Goal: Contribute content

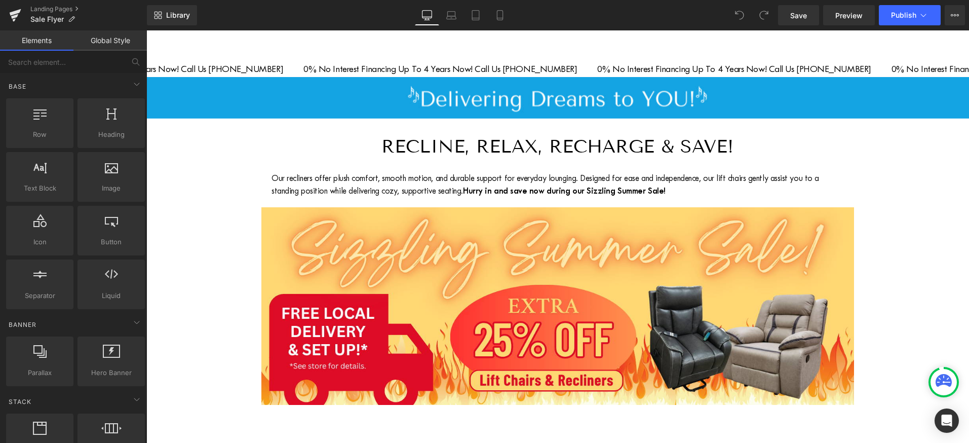
scroll to position [363, 0]
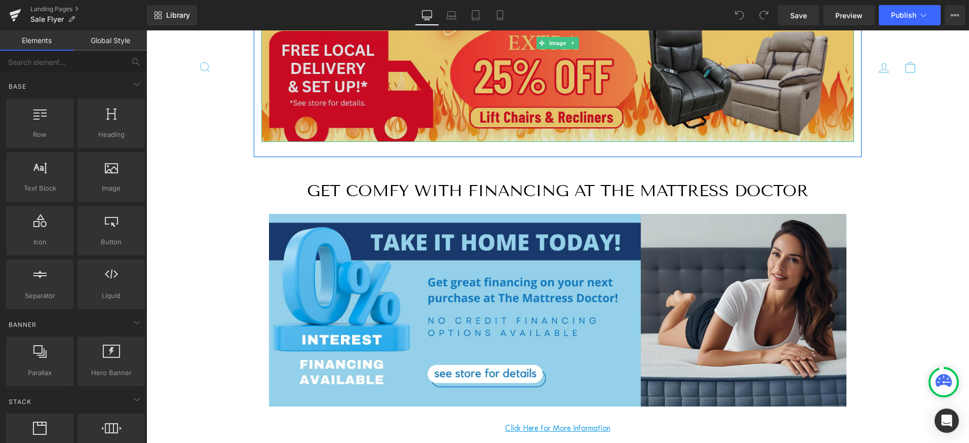
click at [445, 108] on img at bounding box center [557, 43] width 593 height 198
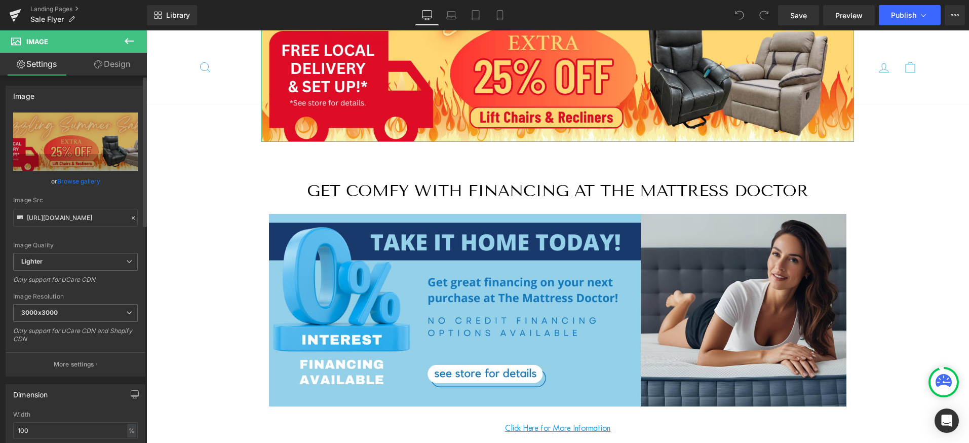
click at [75, 181] on link "Browse gallery" at bounding box center [78, 181] width 43 height 18
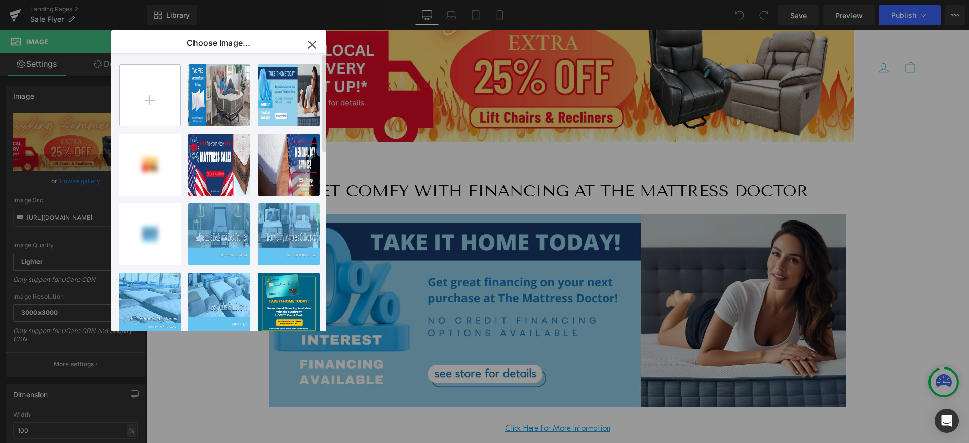
click at [151, 95] on input "file" at bounding box center [150, 95] width 61 height 61
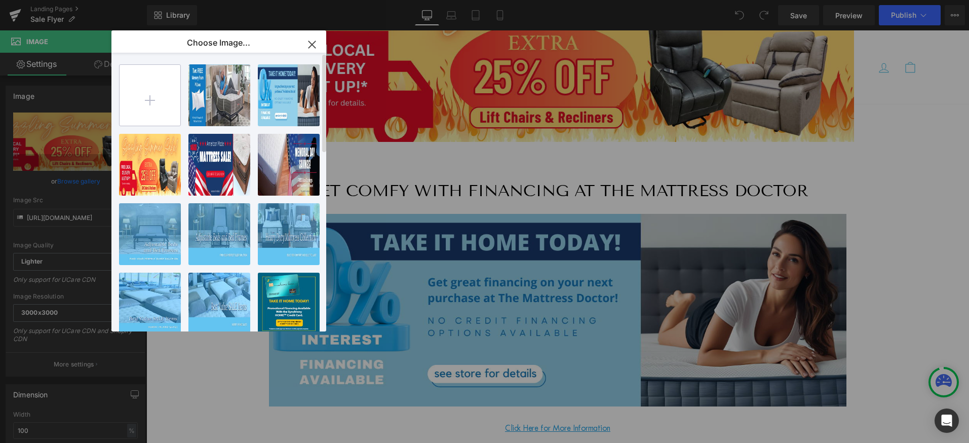
type input "C:\fakepath\The Mattress Doctor Free Sheets 1500x500.jpg"
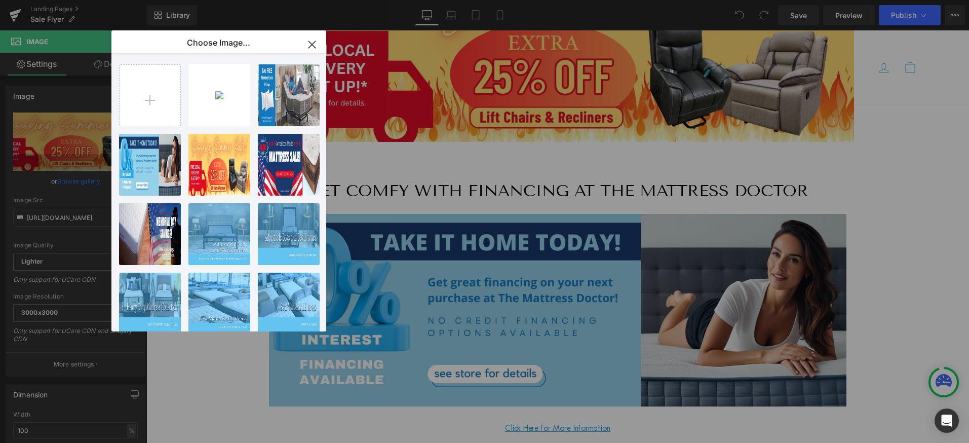
click at [0, 0] on div "The Mat...x500.jpg 108.43 KB" at bounding box center [0, 0] width 0 height 0
type input "[URL][DOMAIN_NAME]"
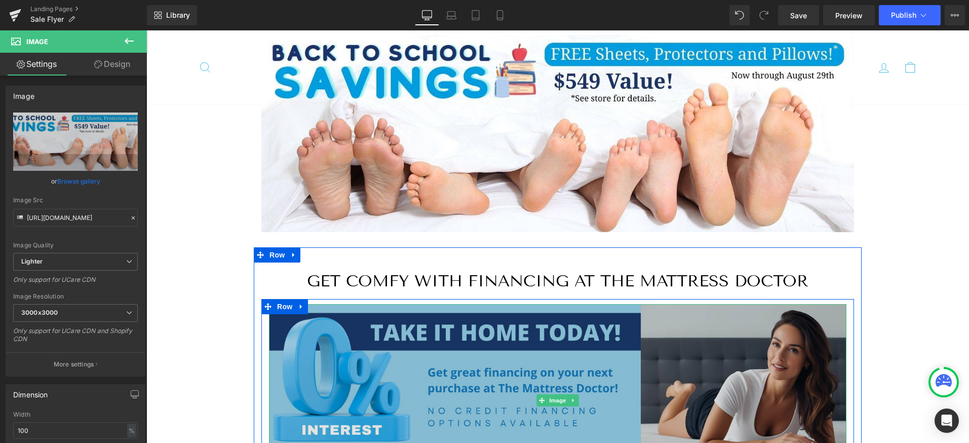
scroll to position [360, 0]
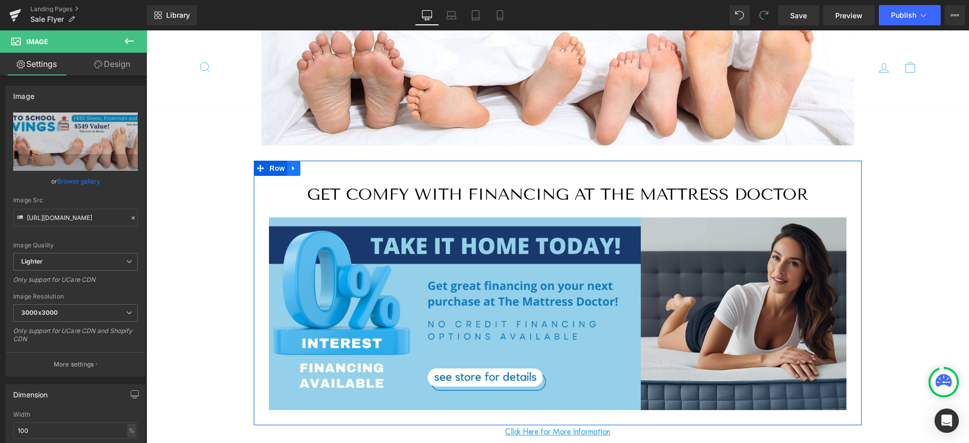
click at [291, 166] on icon at bounding box center [293, 169] width 7 height 8
click at [320, 166] on icon at bounding box center [320, 168] width 7 height 7
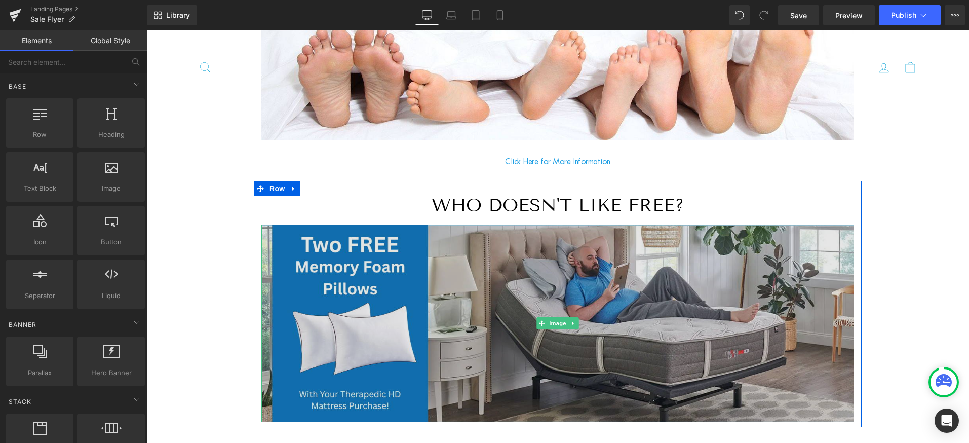
scroll to position [378, 0]
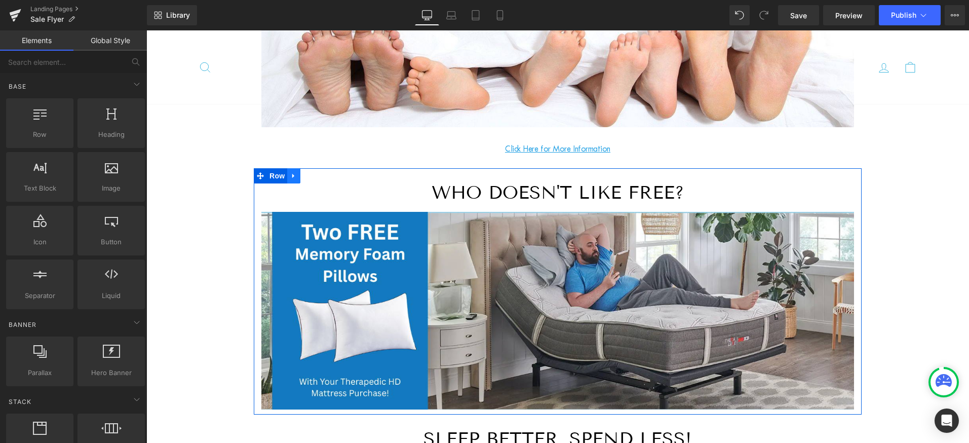
click at [290, 174] on icon at bounding box center [293, 176] width 7 height 8
click at [317, 172] on icon at bounding box center [320, 175] width 7 height 7
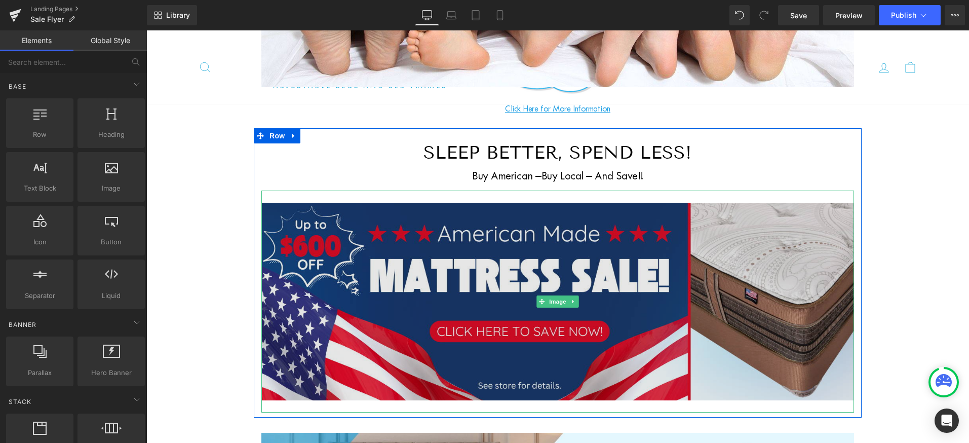
scroll to position [442, 0]
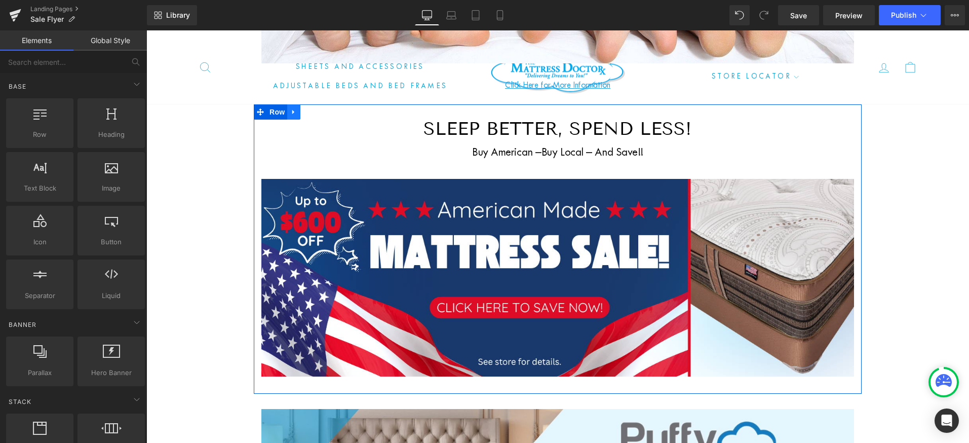
click at [291, 108] on icon at bounding box center [293, 112] width 7 height 8
click at [317, 110] on icon at bounding box center [320, 111] width 7 height 7
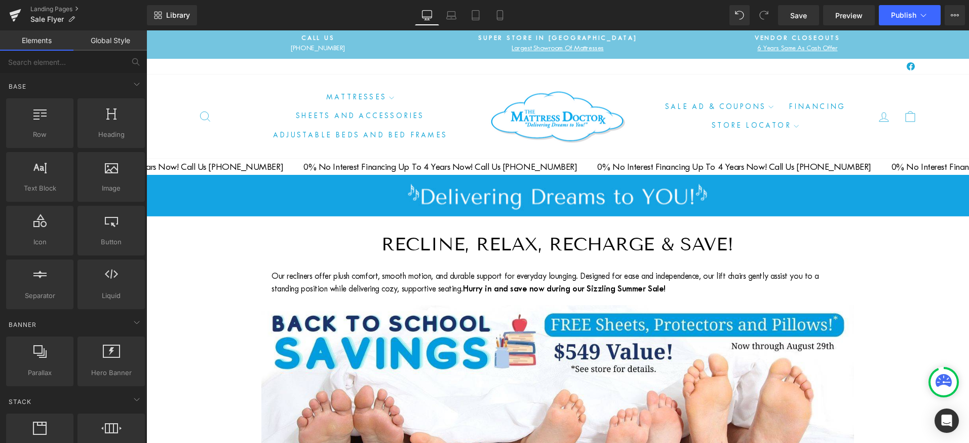
scroll to position [0, 0]
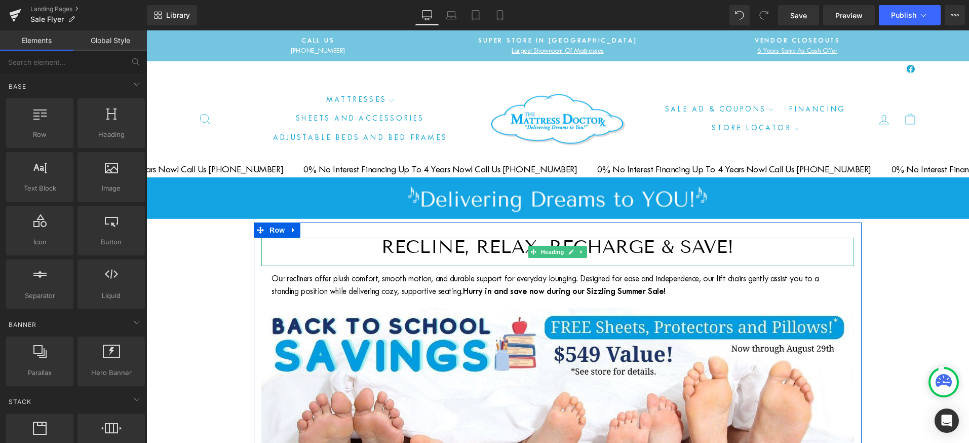
click at [454, 242] on h1 "Recline, Relax, Recharge & Save!" at bounding box center [557, 247] width 593 height 18
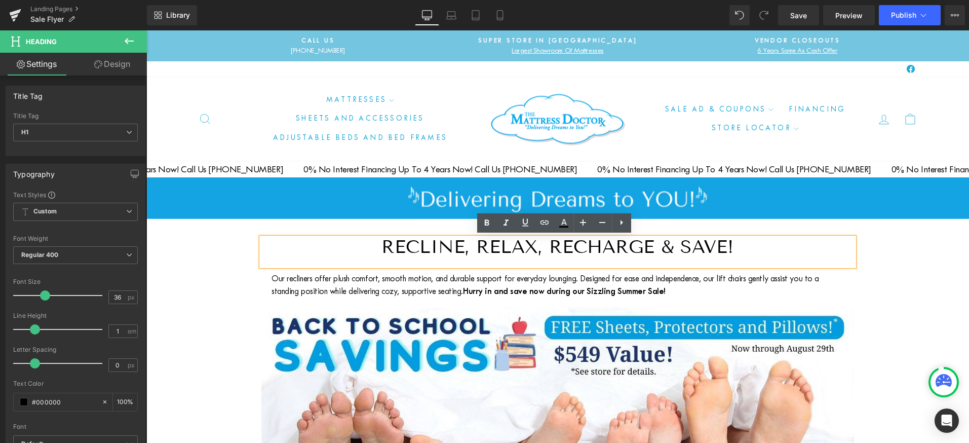
click at [551, 245] on h1 "Recline, Relax, Recharge & Save!" at bounding box center [557, 247] width 593 height 18
click at [427, 295] on p "Our recliners offer plush comfort, smooth motion, and durable support for every…" at bounding box center [558, 284] width 572 height 25
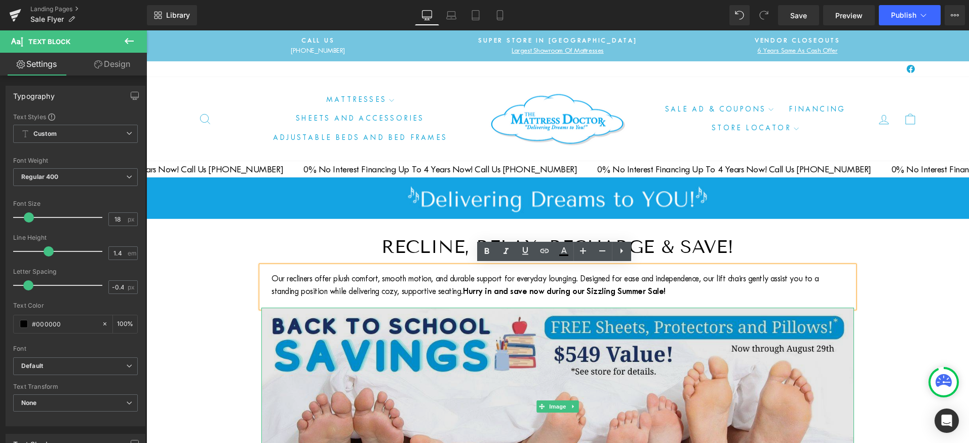
click at [359, 347] on img at bounding box center [557, 406] width 593 height 198
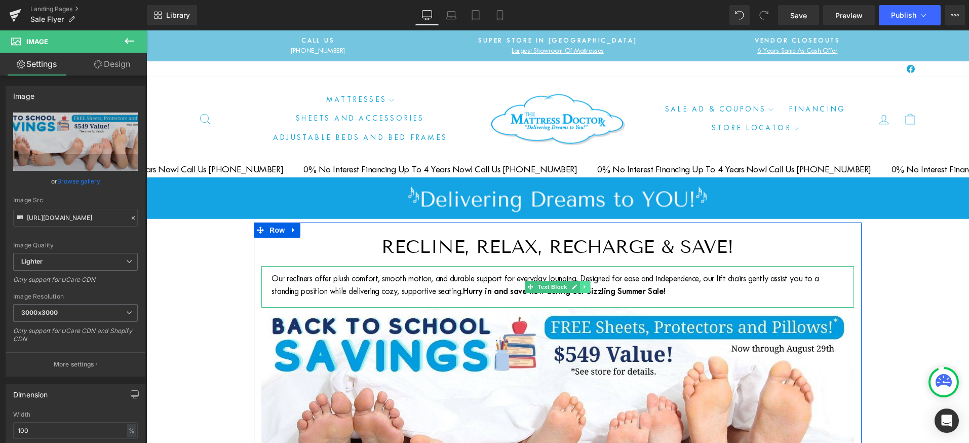
click at [582, 285] on icon at bounding box center [585, 287] width 6 height 6
click at [588, 285] on icon at bounding box center [591, 287] width 6 height 6
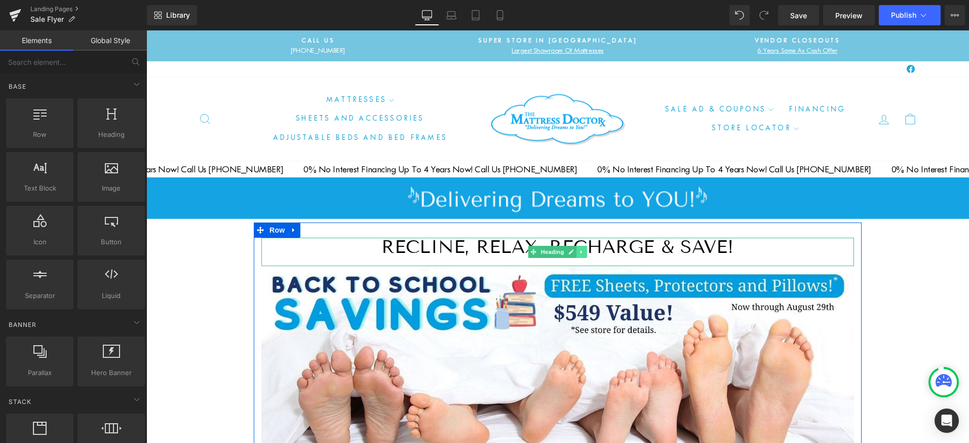
click at [581, 250] on icon at bounding box center [582, 252] width 2 height 4
click at [586, 251] on icon at bounding box center [588, 252] width 6 height 6
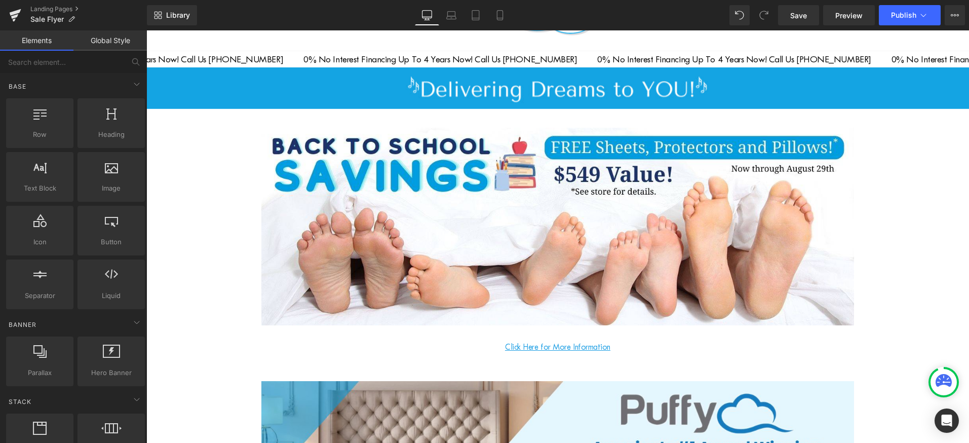
scroll to position [113, 0]
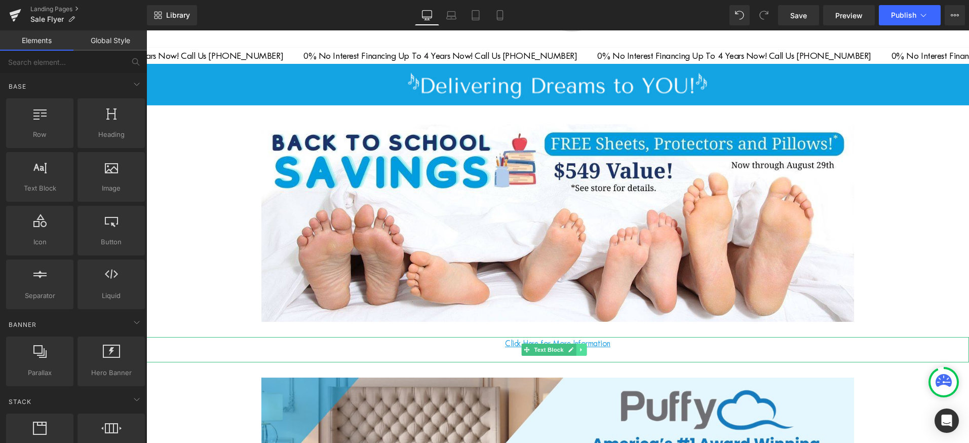
click at [581, 348] on icon at bounding box center [581, 350] width 2 height 4
click at [587, 347] on icon at bounding box center [587, 349] width 6 height 6
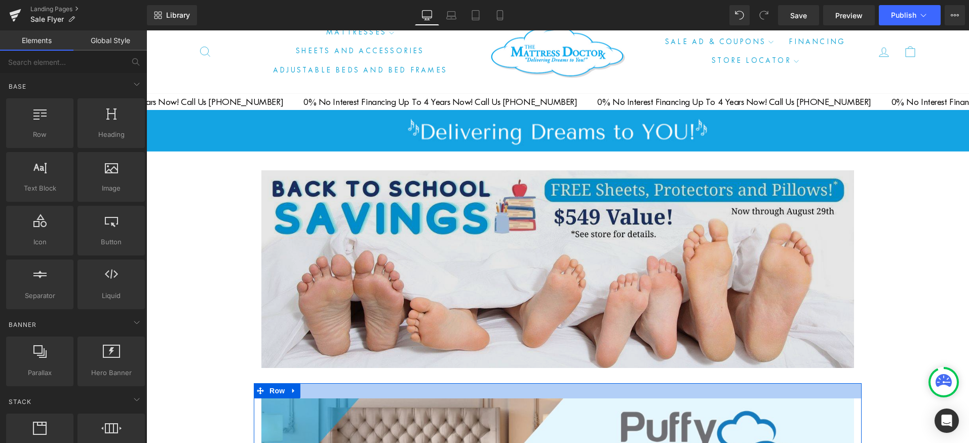
scroll to position [36, 0]
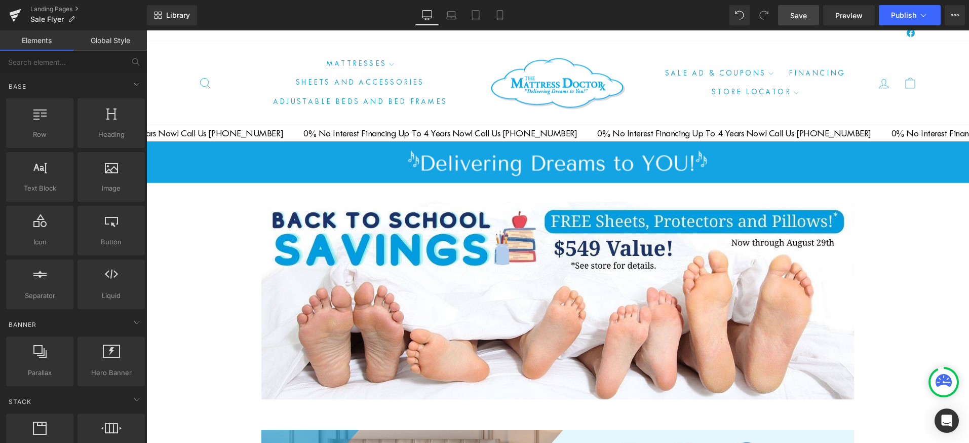
click at [799, 11] on span "Save" at bounding box center [798, 15] width 17 height 11
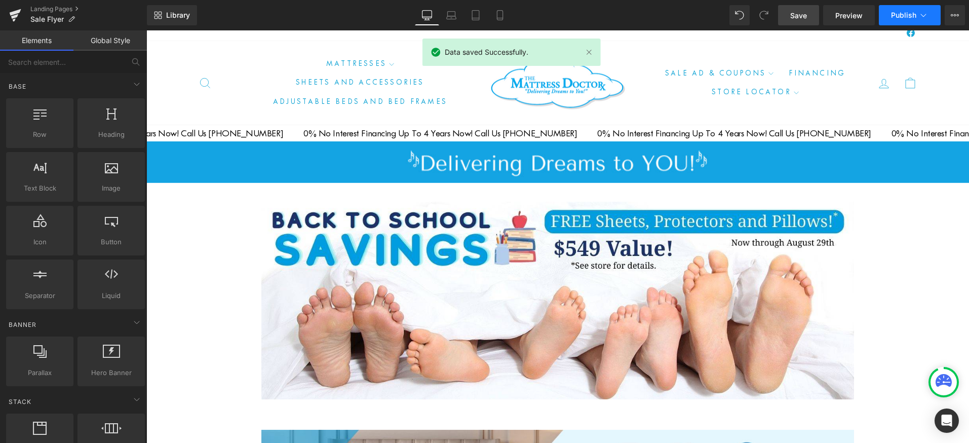
click at [904, 12] on span "Publish" at bounding box center [903, 15] width 25 height 8
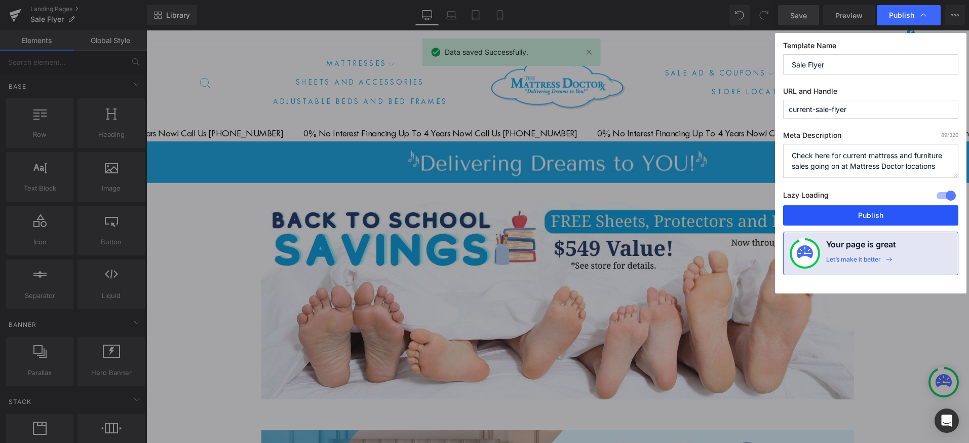
click at [870, 214] on button "Publish" at bounding box center [870, 215] width 175 height 20
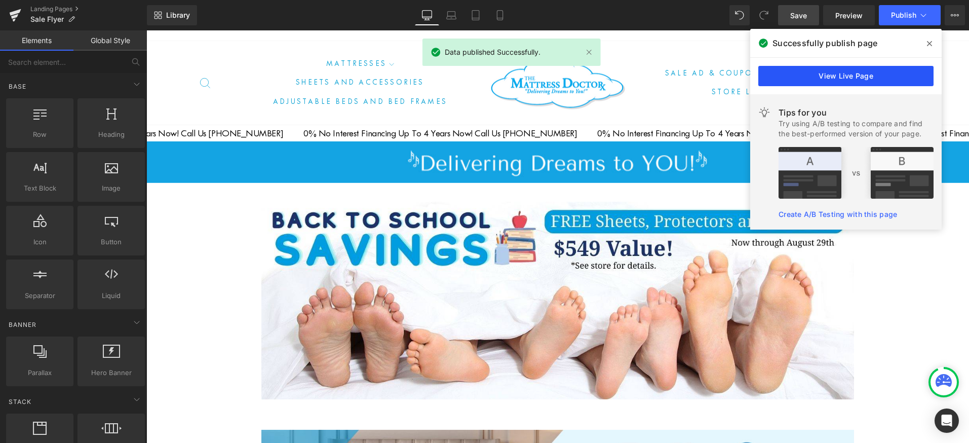
click at [823, 74] on link "View Live Page" at bounding box center [845, 76] width 175 height 20
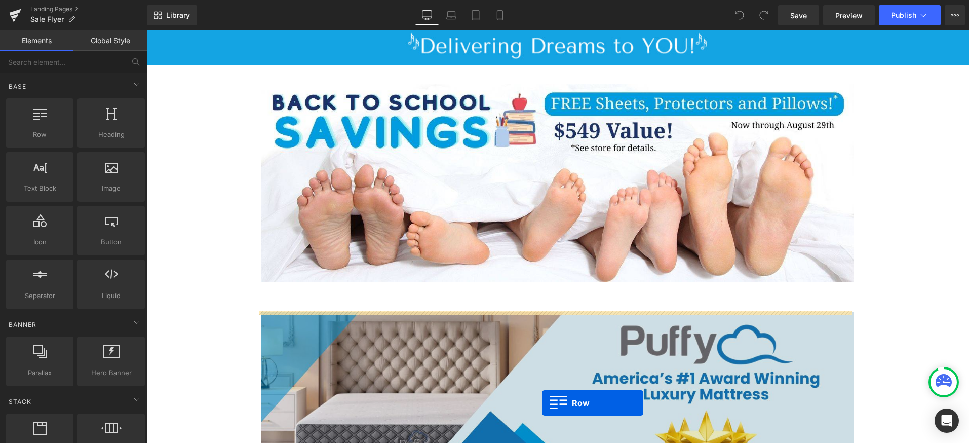
scroll to position [164, 0]
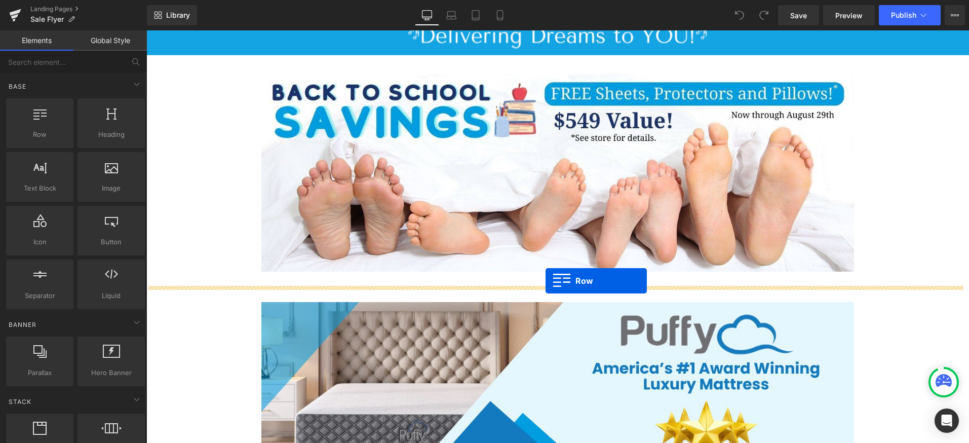
drag, startPoint x: 188, startPoint y: 157, endPoint x: 546, endPoint y: 281, distance: 378.1
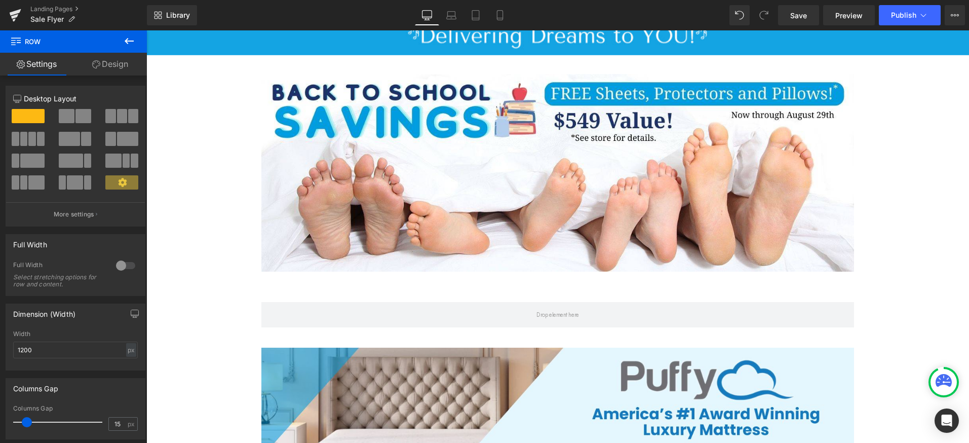
click at [130, 41] on icon at bounding box center [129, 41] width 9 height 6
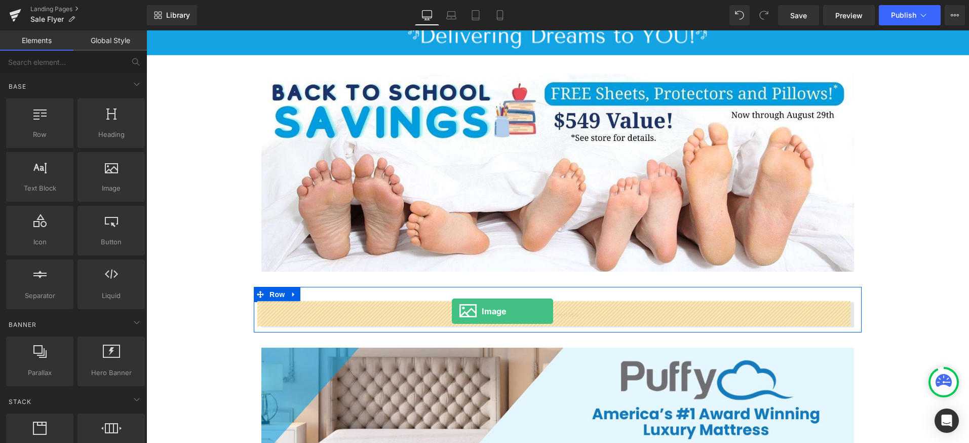
drag, startPoint x: 254, startPoint y: 208, endPoint x: 452, endPoint y: 311, distance: 222.9
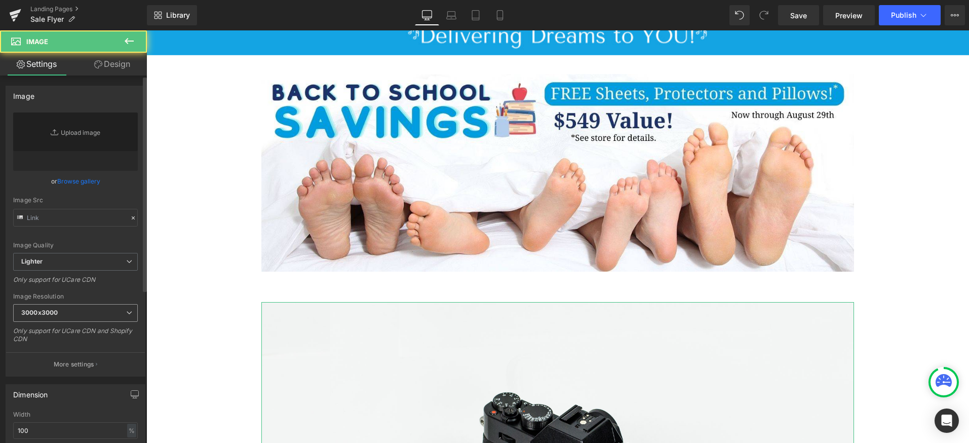
type input "//[DOMAIN_NAME][URL]"
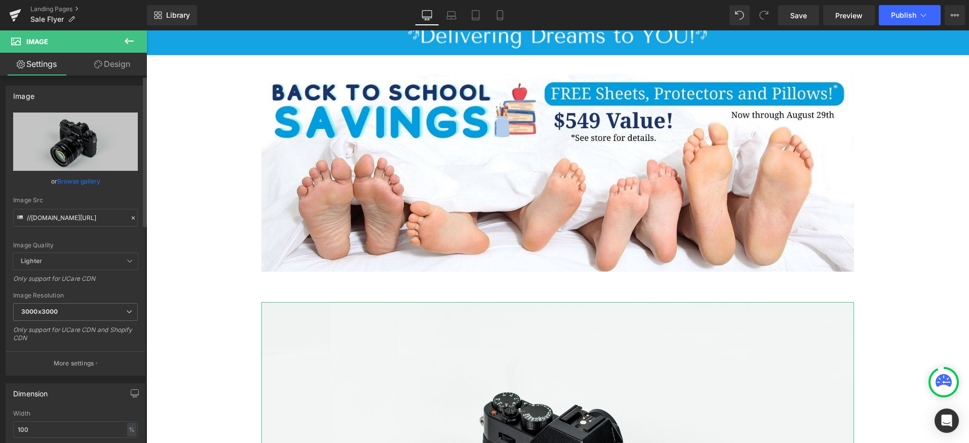
click at [75, 180] on link "Browse gallery" at bounding box center [78, 181] width 43 height 18
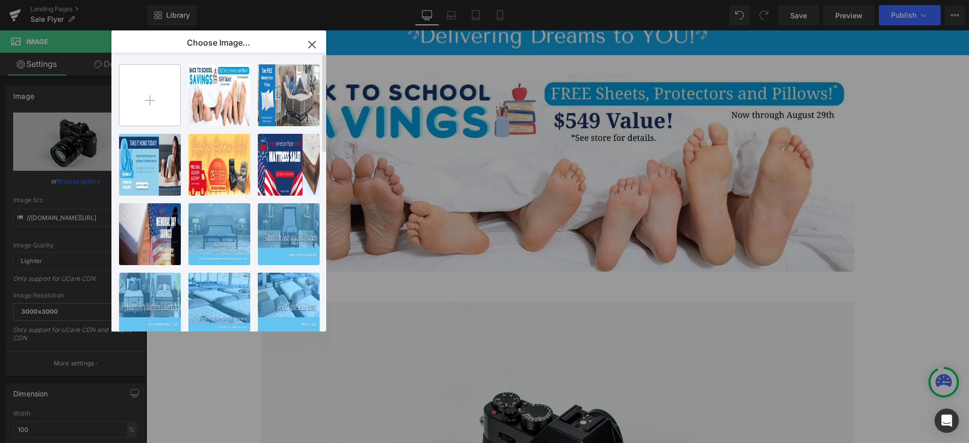
click at [147, 98] on input "file" at bounding box center [150, 95] width 61 height 61
type input "C:\fakepath\The Mattress Doctor End of Summer 1500x500.jpg"
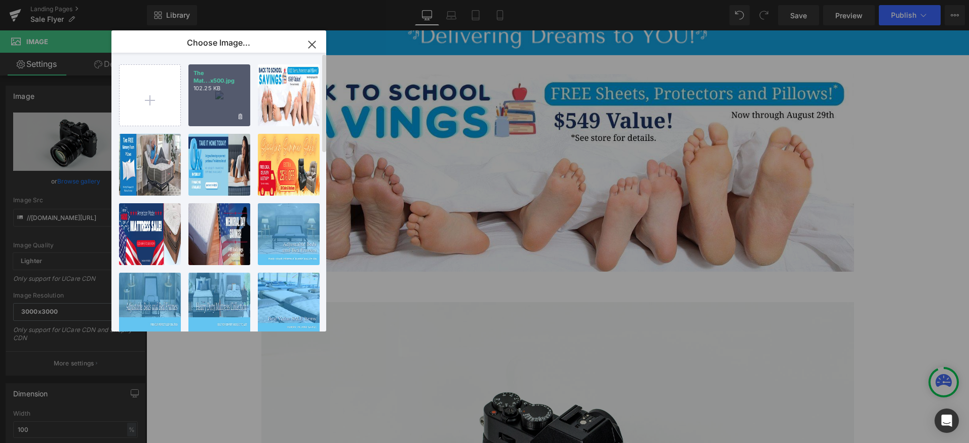
drag, startPoint x: 208, startPoint y: 99, endPoint x: 633, endPoint y: 218, distance: 441.2
click at [208, 99] on div "The Mat...x500.jpg 102.25 KB" at bounding box center [219, 95] width 62 height 62
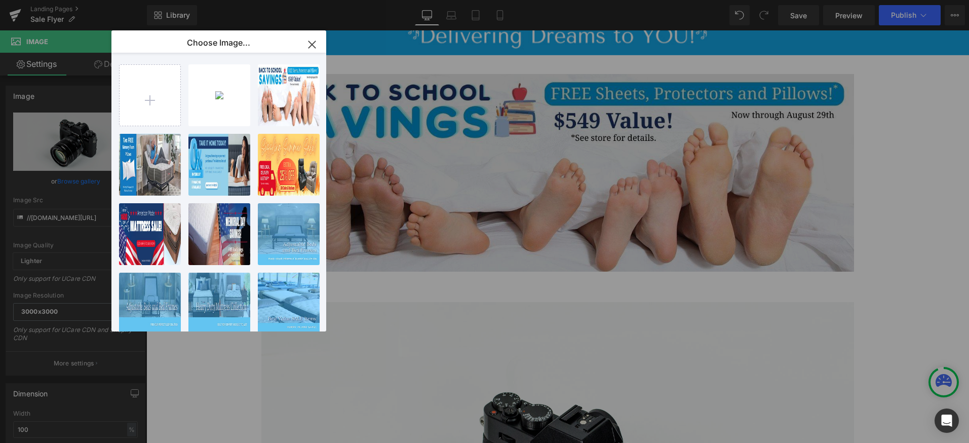
type input "[URL][DOMAIN_NAME]"
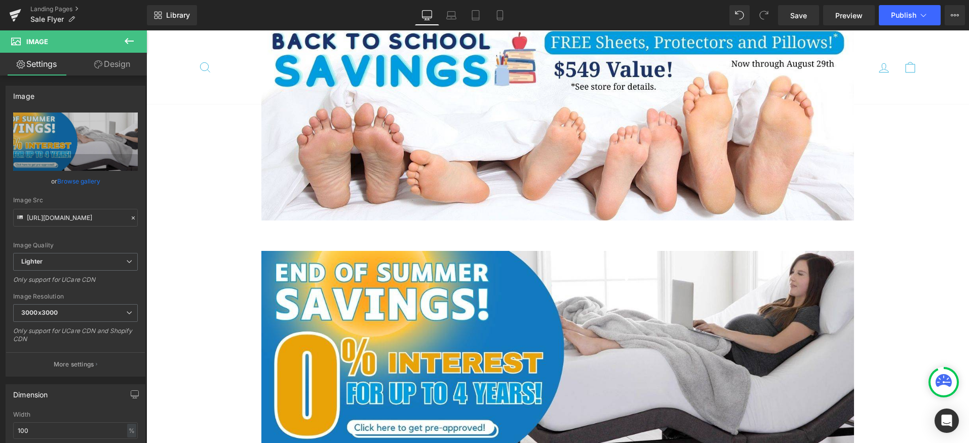
scroll to position [248, 0]
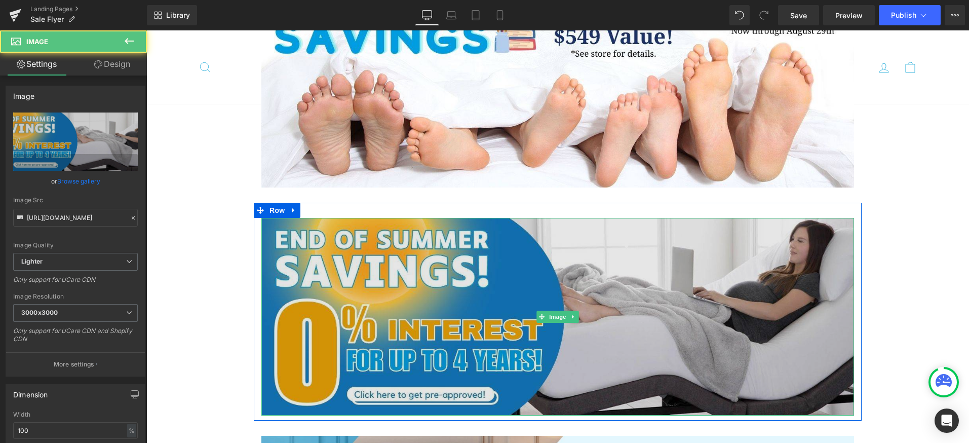
click at [706, 296] on img at bounding box center [557, 317] width 593 height 198
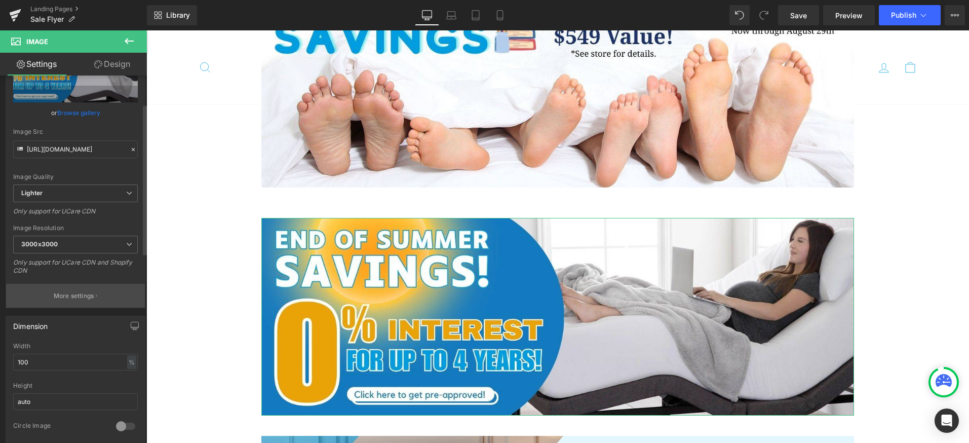
scroll to position [70, 0]
click at [69, 288] on button "More settings" at bounding box center [75, 294] width 139 height 24
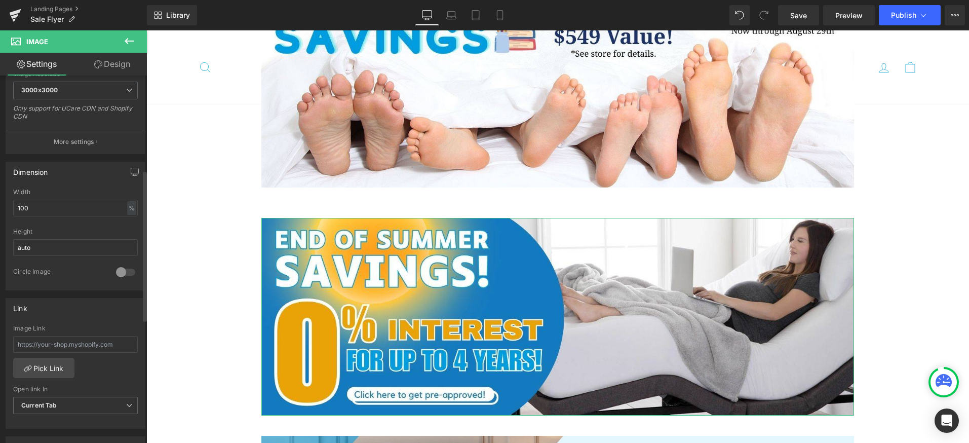
scroll to position [254, 0]
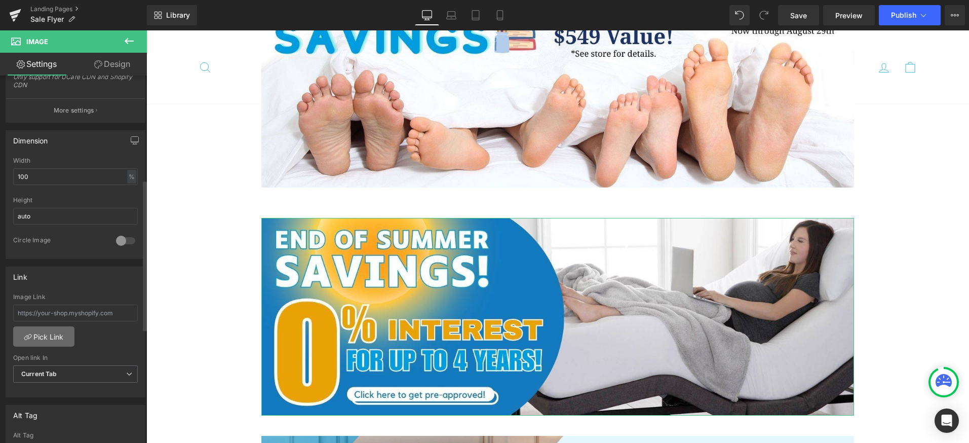
click at [47, 337] on link "Pick Link" at bounding box center [43, 336] width 61 height 20
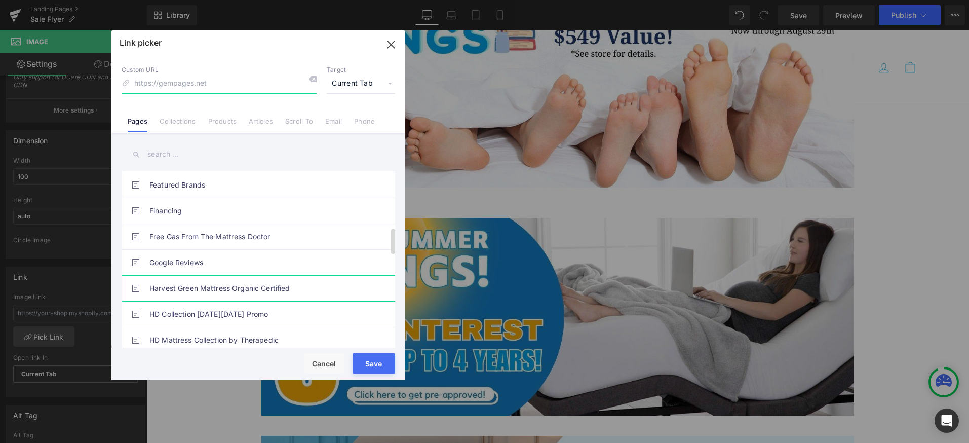
scroll to position [384, 0]
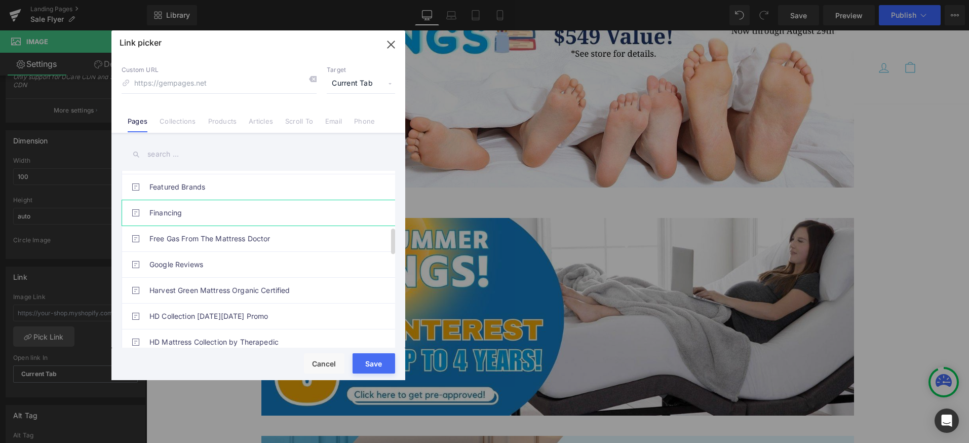
click at [165, 212] on link "Financing" at bounding box center [260, 212] width 223 height 25
type input "/pages/financing"
click at [373, 361] on button "Save" at bounding box center [374, 363] width 43 height 20
type input "/pages/financing"
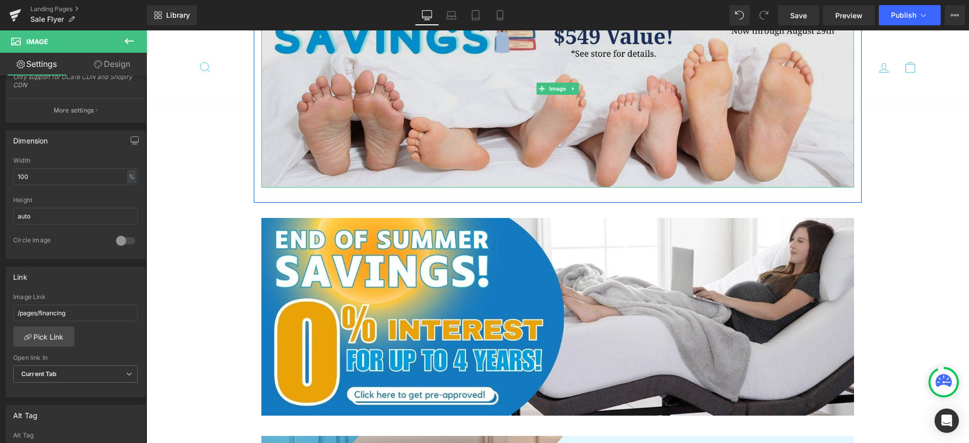
click at [331, 112] on img at bounding box center [557, 89] width 593 height 198
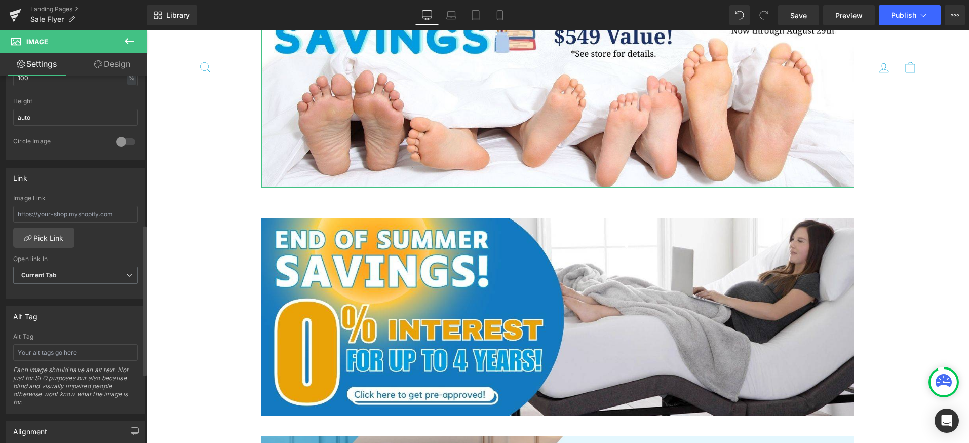
scroll to position [363, 0]
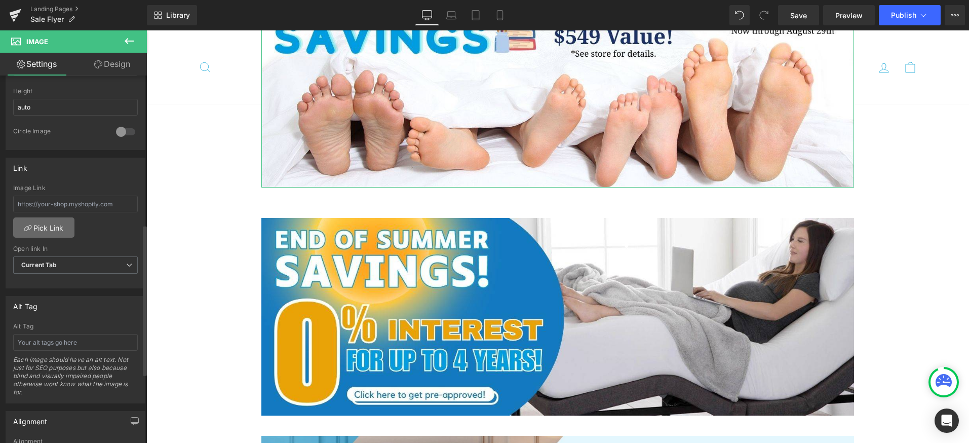
click at [48, 225] on link "Pick Link" at bounding box center [43, 227] width 61 height 20
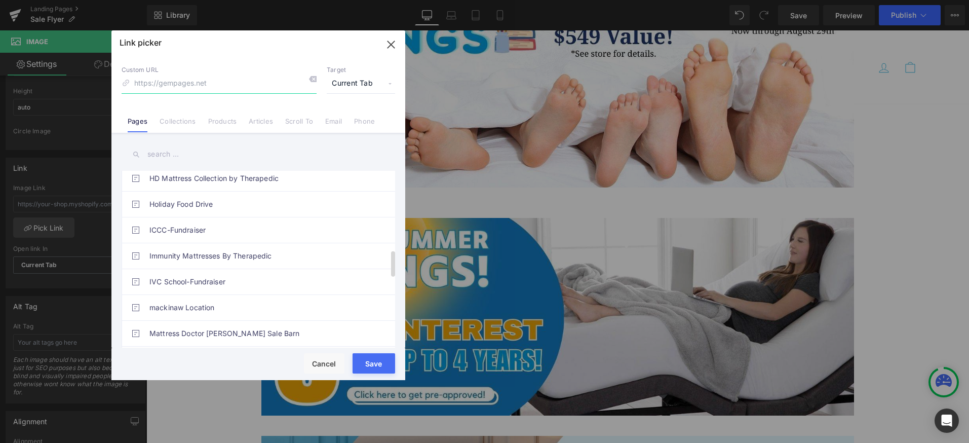
scroll to position [583, 0]
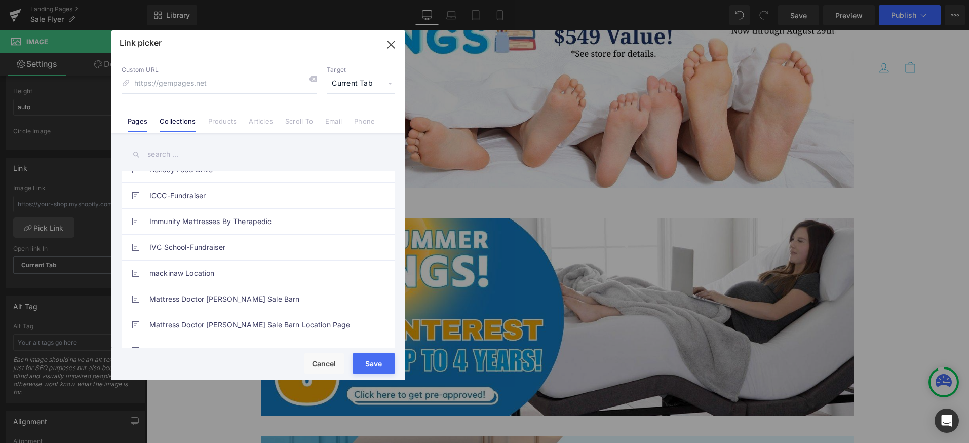
click at [179, 119] on link "Collections" at bounding box center [178, 124] width 36 height 15
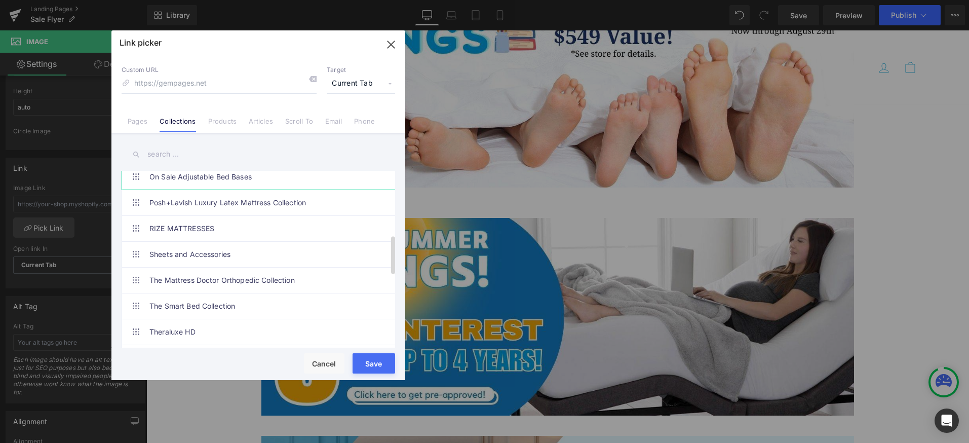
scroll to position [295, 0]
click at [181, 82] on input at bounding box center [219, 83] width 195 height 19
paste input "[URL][DOMAIN_NAME]"
click at [248, 84] on input "[URL][DOMAIN_NAME]" at bounding box center [219, 83] width 195 height 19
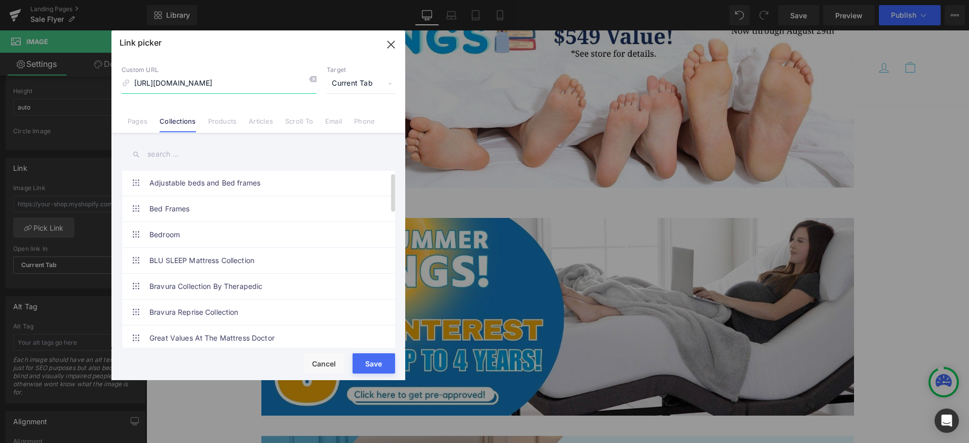
scroll to position [0, 0]
type input "[URL][DOMAIN_NAME]"
click at [366, 359] on button "Save" at bounding box center [374, 363] width 43 height 20
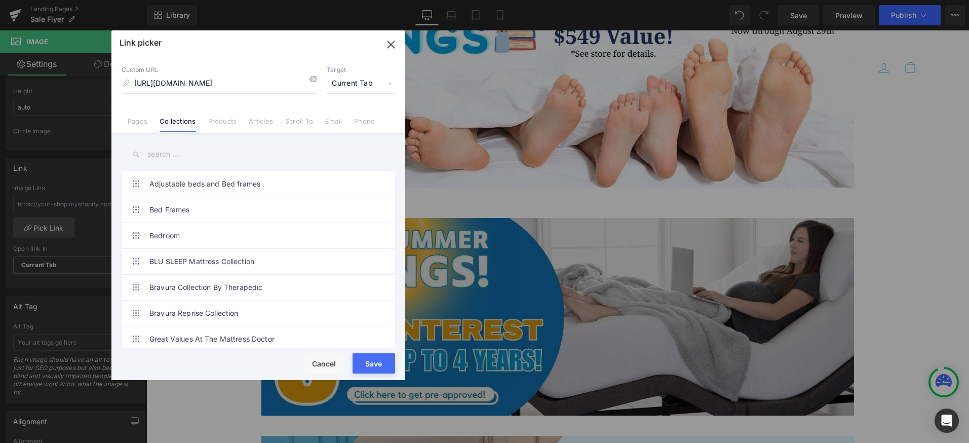
type input "[URL][DOMAIN_NAME]"
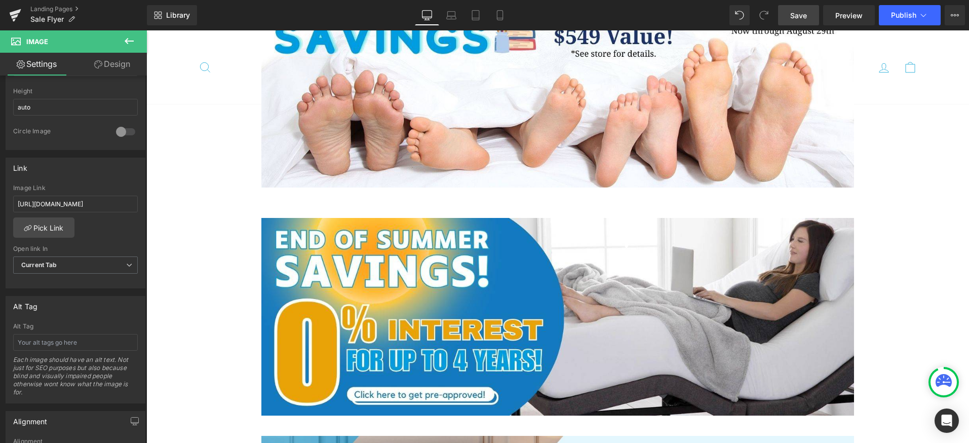
click at [799, 14] on span "Save" at bounding box center [798, 15] width 17 height 11
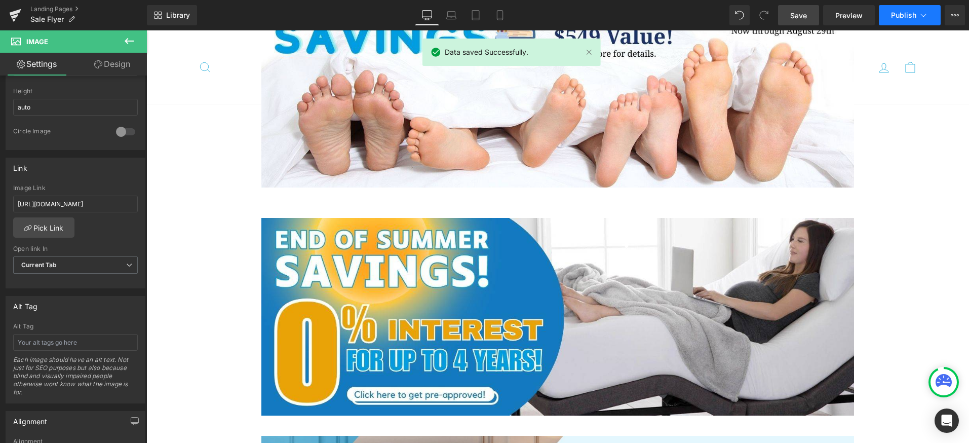
click at [907, 12] on span "Publish" at bounding box center [903, 15] width 25 height 8
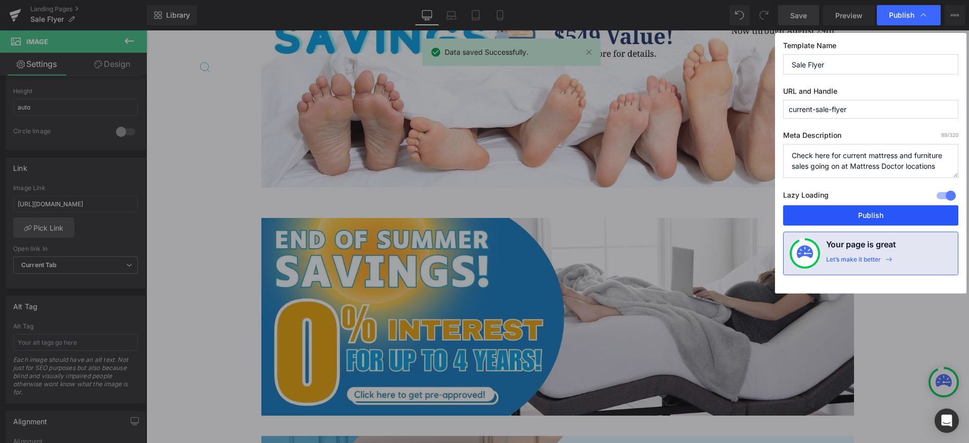
drag, startPoint x: 869, startPoint y: 211, endPoint x: 722, endPoint y: 180, distance: 149.5
click at [869, 211] on button "Publish" at bounding box center [870, 215] width 175 height 20
